Goal: Navigation & Orientation: Find specific page/section

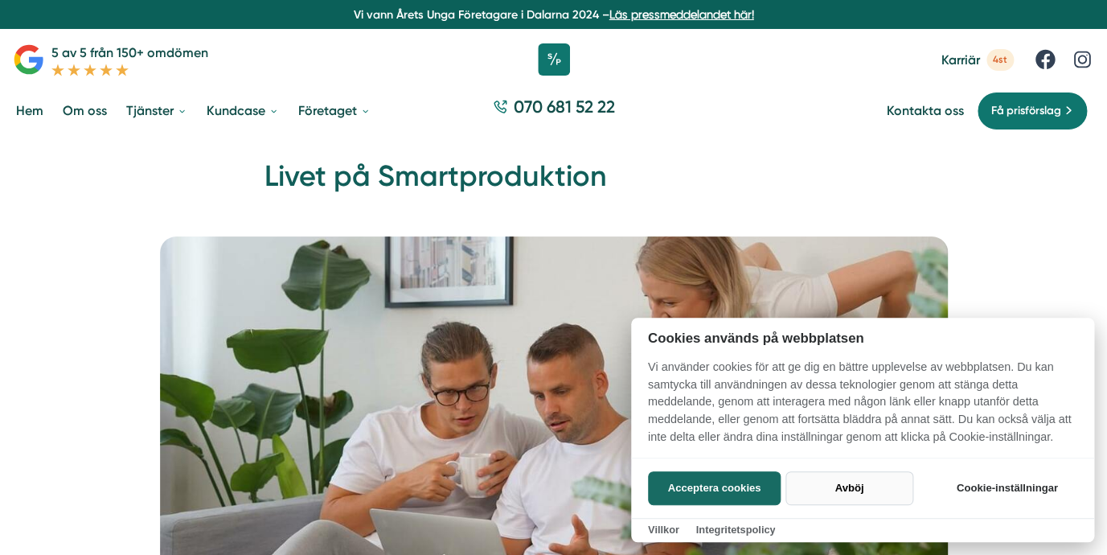
click at [858, 492] on button "Avböj" at bounding box center [849, 488] width 128 height 34
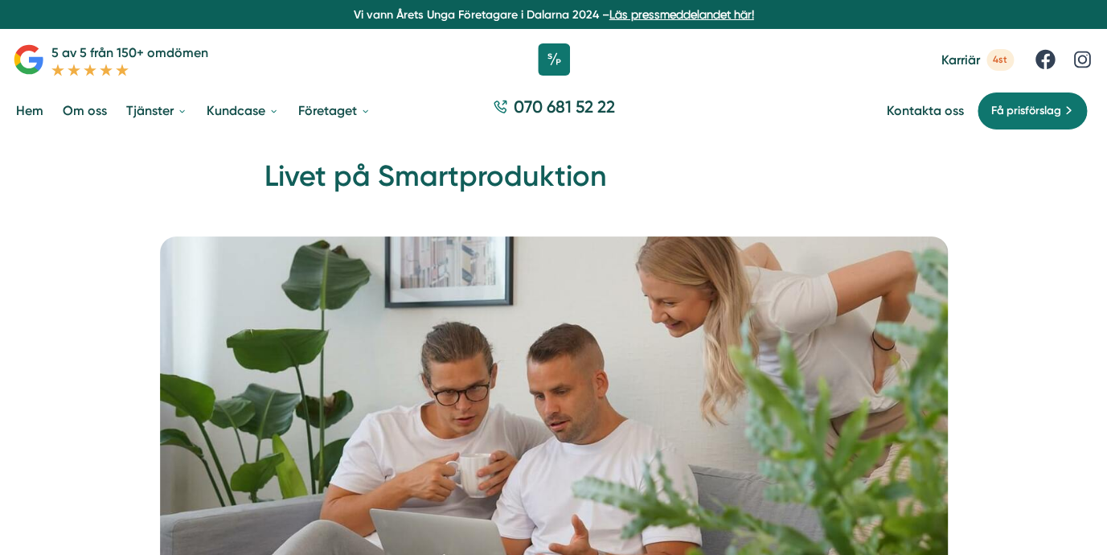
click at [33, 116] on link "Hem" at bounding box center [30, 110] width 34 height 41
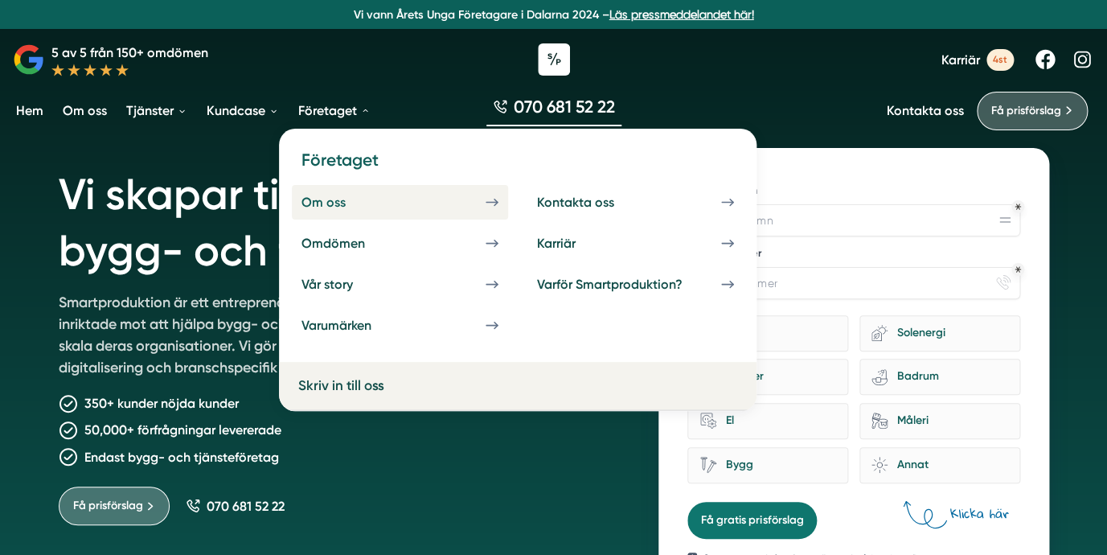
click at [341, 190] on link "Om oss" at bounding box center [400, 202] width 216 height 35
